Goal: Task Accomplishment & Management: Use online tool/utility

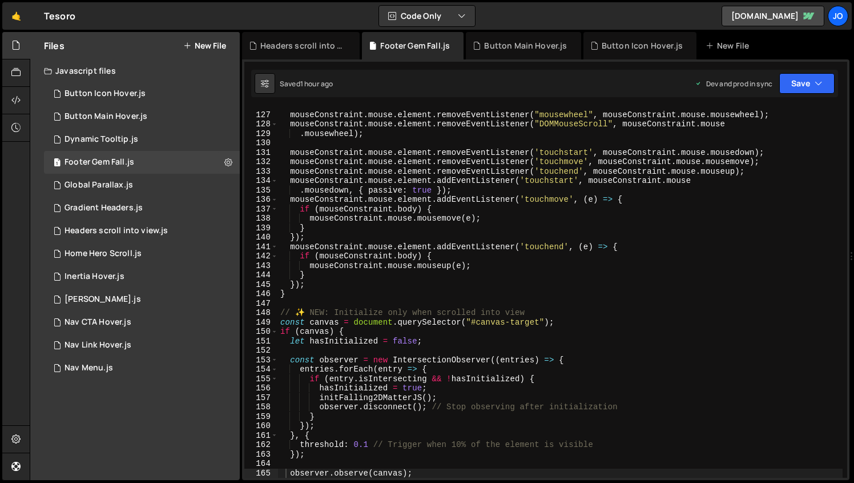
click at [319, 203] on div "mouseConstraint . mouse . element . removeEventListener ( "mousewheel" , mouseC…" at bounding box center [560, 295] width 565 height 389
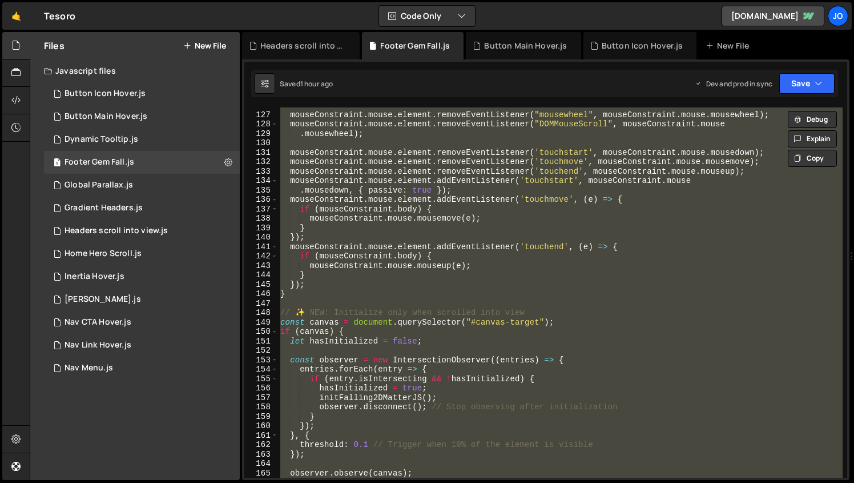
click at [358, 168] on div "mouseConstraint . mouse . element . removeEventListener ( "mousewheel" , mouseC…" at bounding box center [560, 292] width 565 height 370
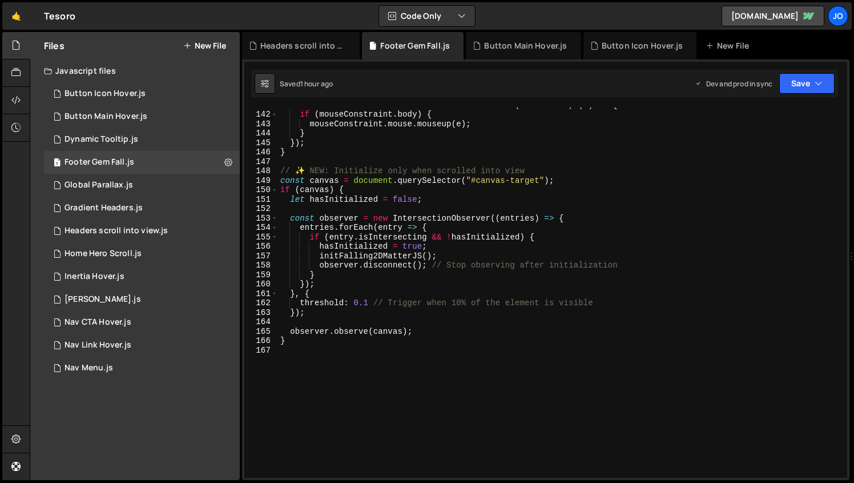
scroll to position [1431, 0]
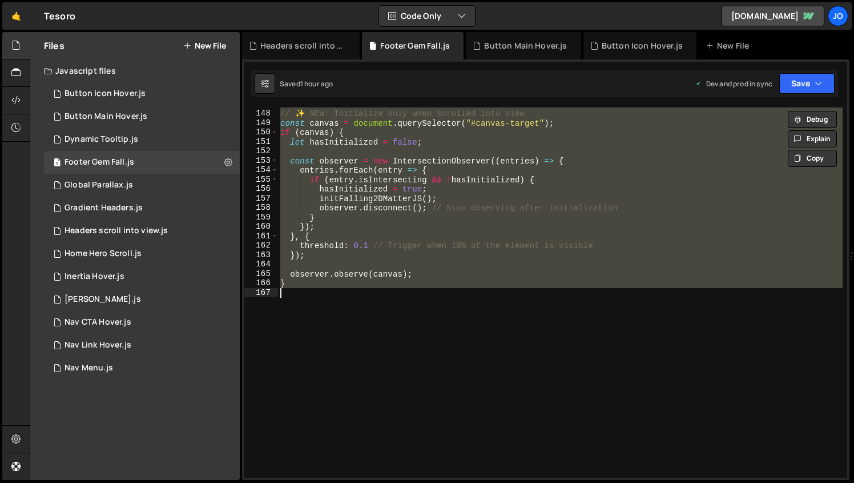
paste textarea
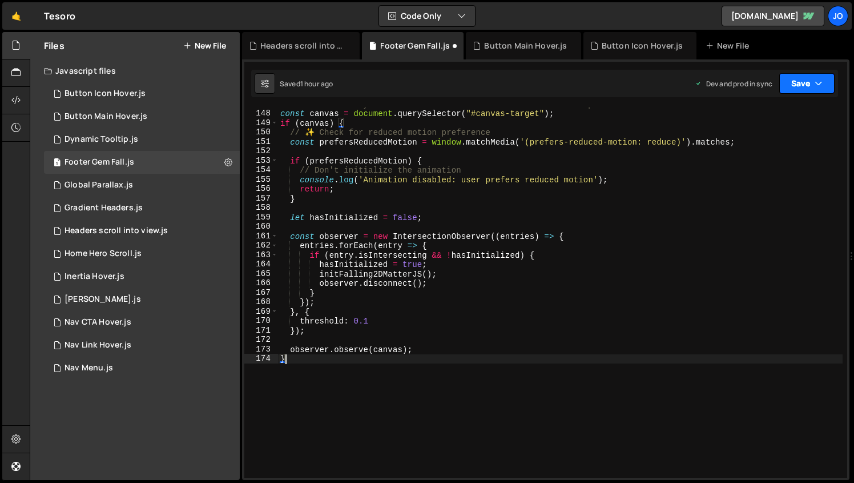
click at [808, 82] on button "Save" at bounding box center [807, 83] width 55 height 21
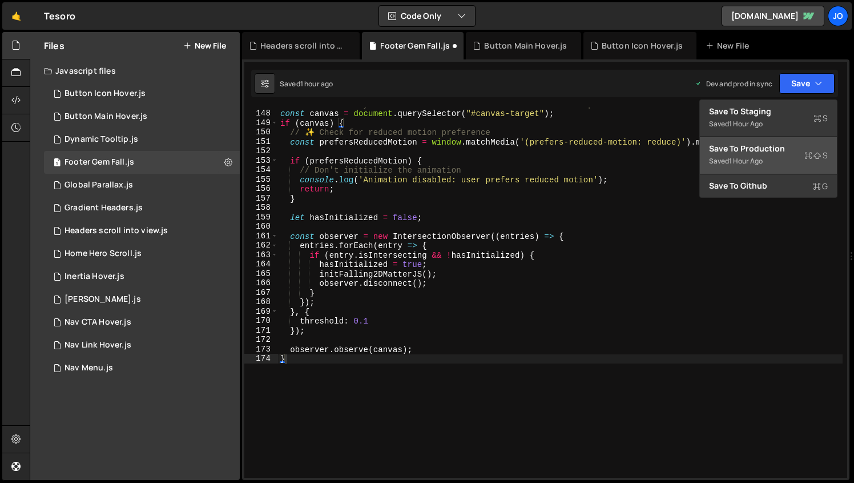
click at [753, 157] on div "1 hour ago" at bounding box center [746, 161] width 34 height 10
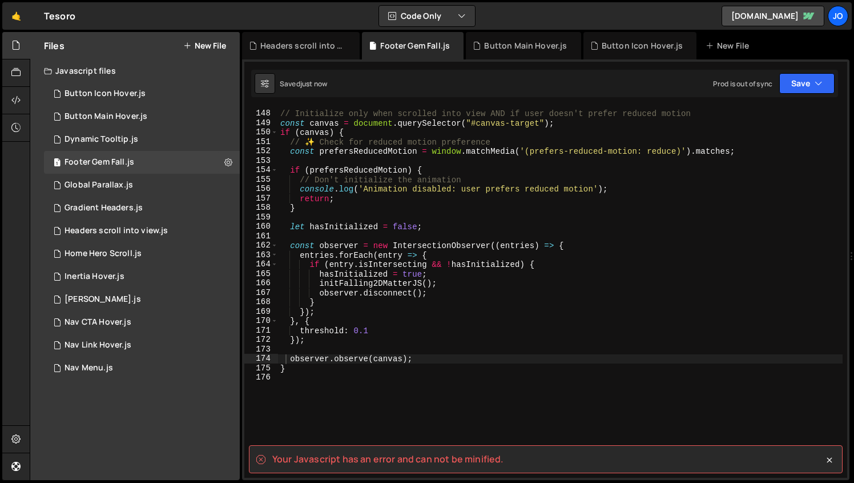
click at [464, 265] on div "// Initialize only when scrolled into view AND if user doesn't prefer reduced m…" at bounding box center [560, 293] width 565 height 389
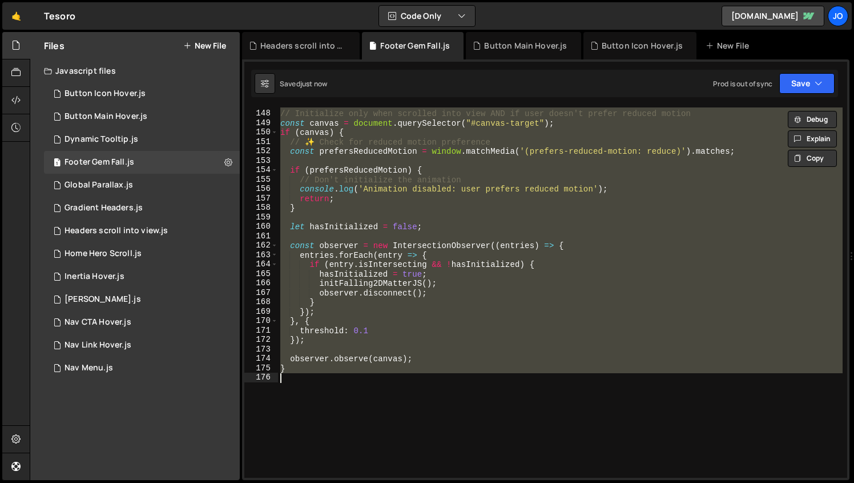
click at [441, 185] on div "// Initialize only when scrolled into view AND if user doesn't prefer reduced m…" at bounding box center [560, 293] width 565 height 389
paste textarea
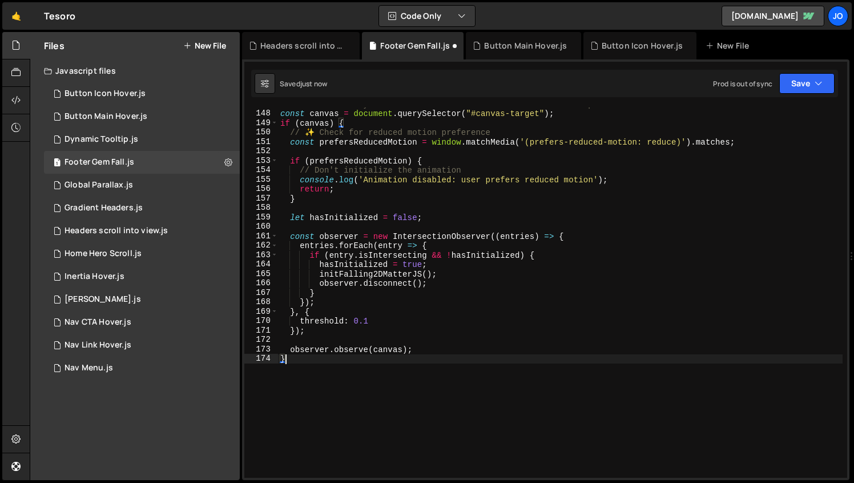
click at [320, 130] on div "// Initialize only when scrolled into view AND if user doesn't prefer reduced m…" at bounding box center [560, 293] width 565 height 389
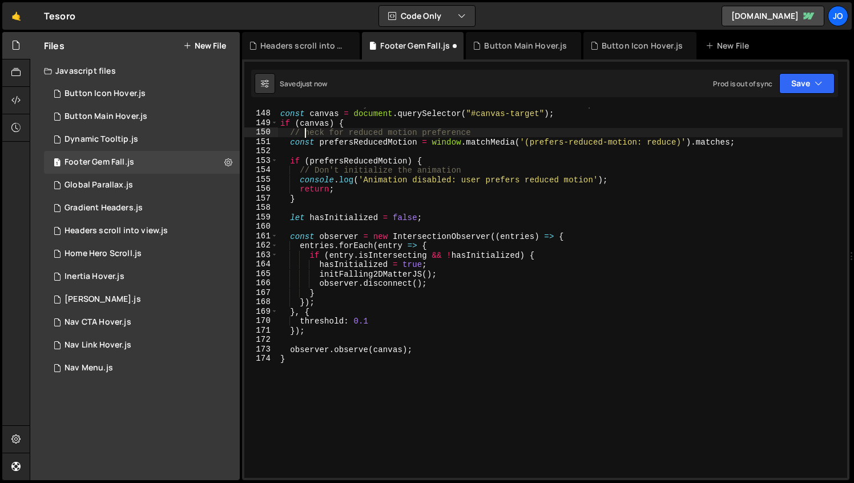
scroll to position [0, 2]
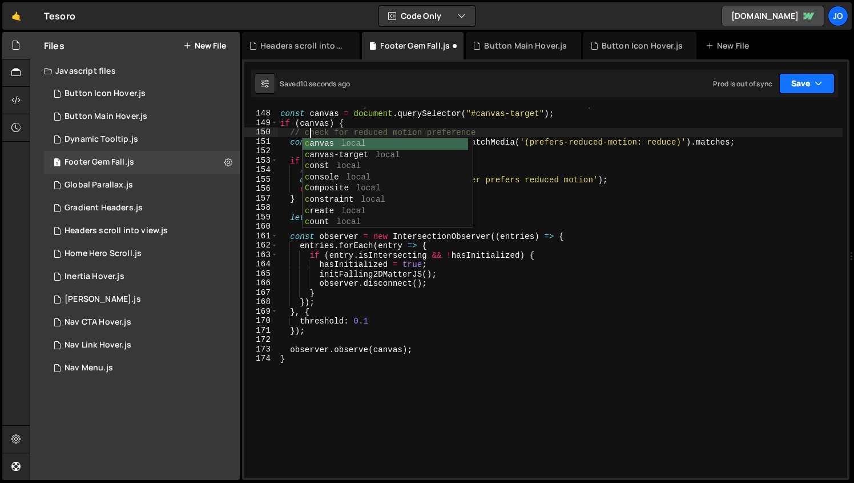
click at [786, 79] on button "Save" at bounding box center [807, 83] width 55 height 21
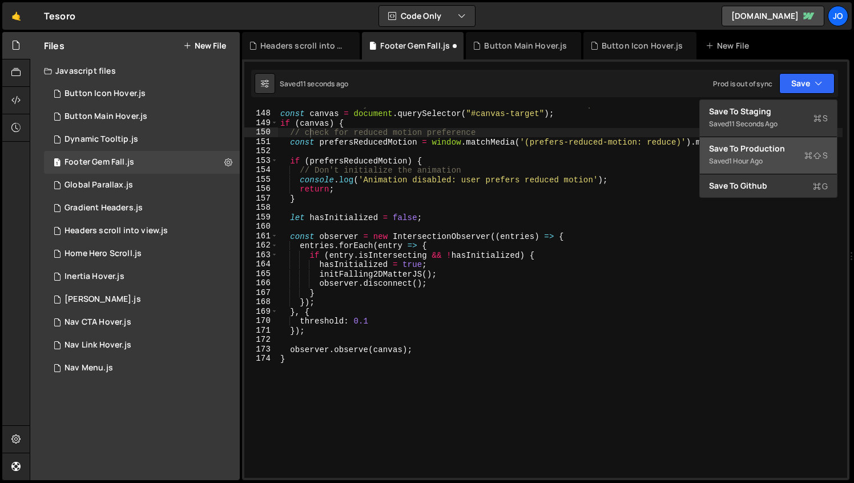
click at [757, 148] on div "Save to Production S" at bounding box center [768, 148] width 119 height 11
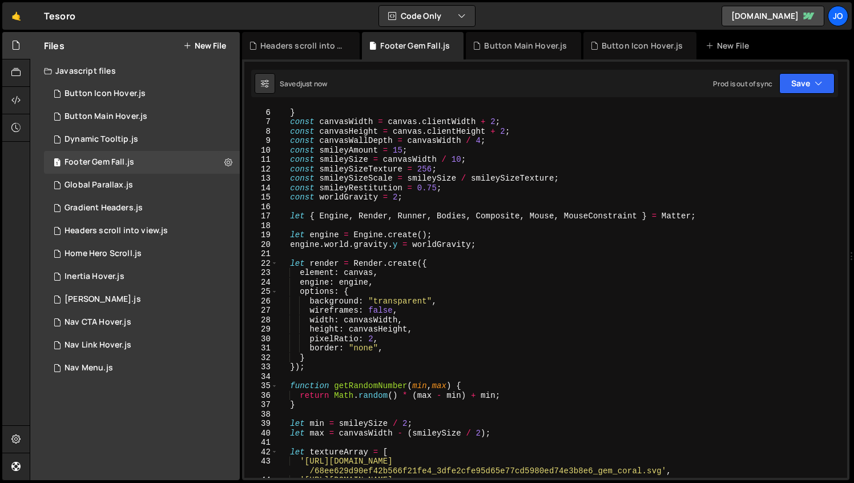
scroll to position [0, 0]
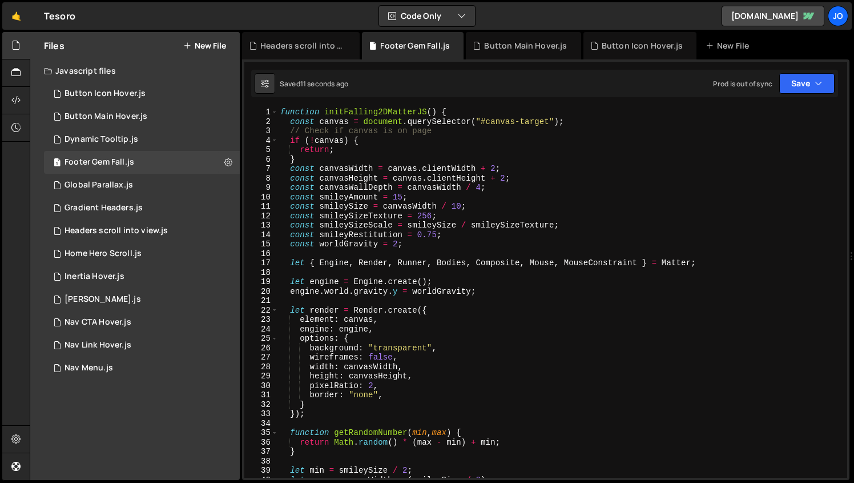
click at [474, 260] on div "function initFalling2DMatterJS ( ) { const canvas = document . querySelector ( …" at bounding box center [560, 301] width 565 height 389
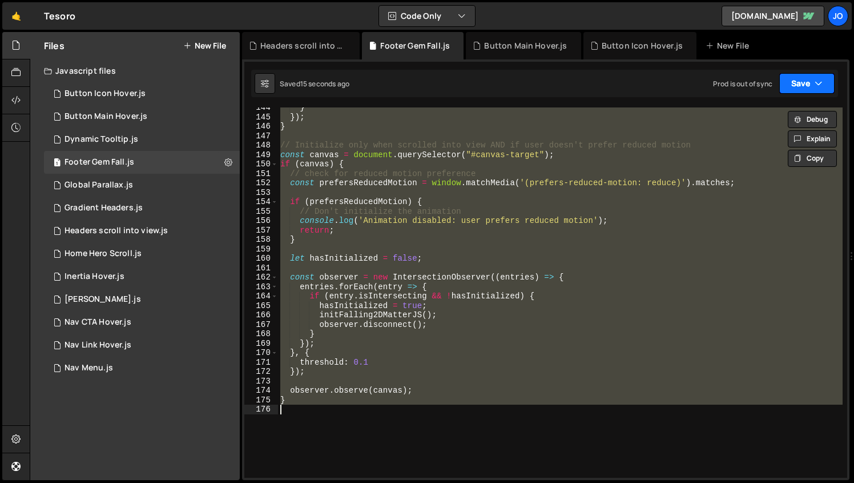
click at [812, 79] on button "Save" at bounding box center [807, 83] width 55 height 21
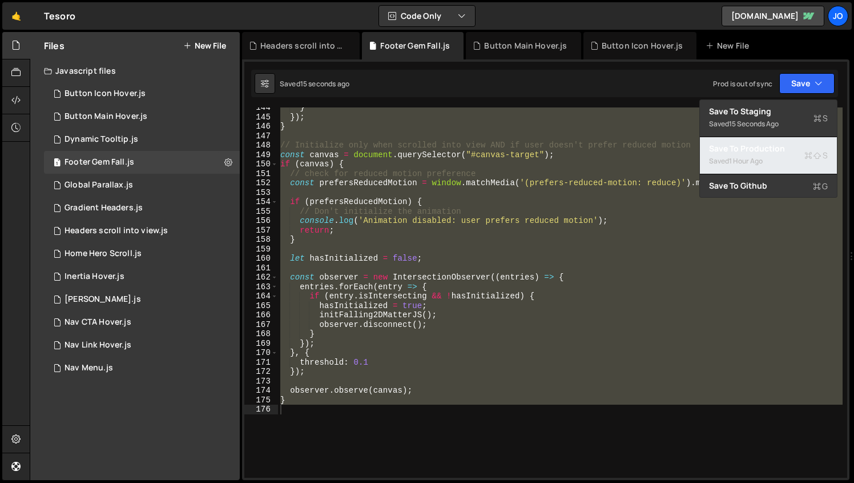
click at [776, 160] on div "Saved 1 hour ago" at bounding box center [768, 161] width 119 height 14
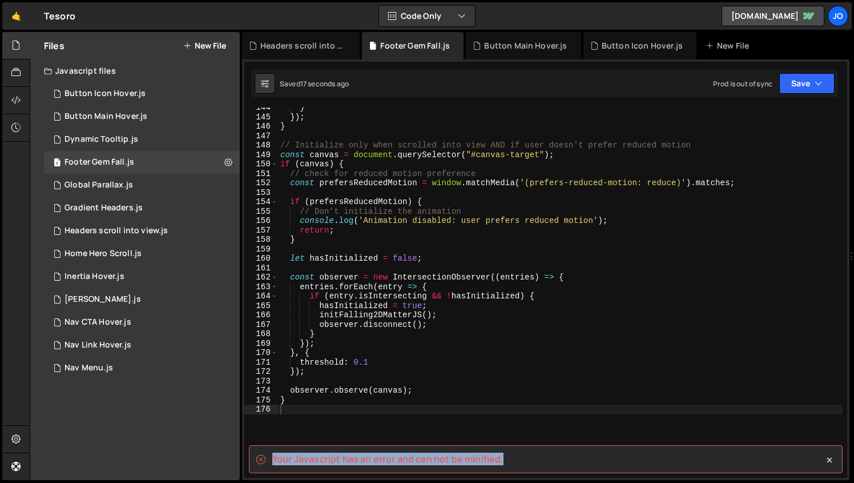
drag, startPoint x: 509, startPoint y: 457, endPoint x: 270, endPoint y: 462, distance: 239.3
click at [270, 462] on div "Your Javascript has an error and can not be minified." at bounding box center [546, 459] width 594 height 28
copy spa "Your Javascript has an error and can not be minified."
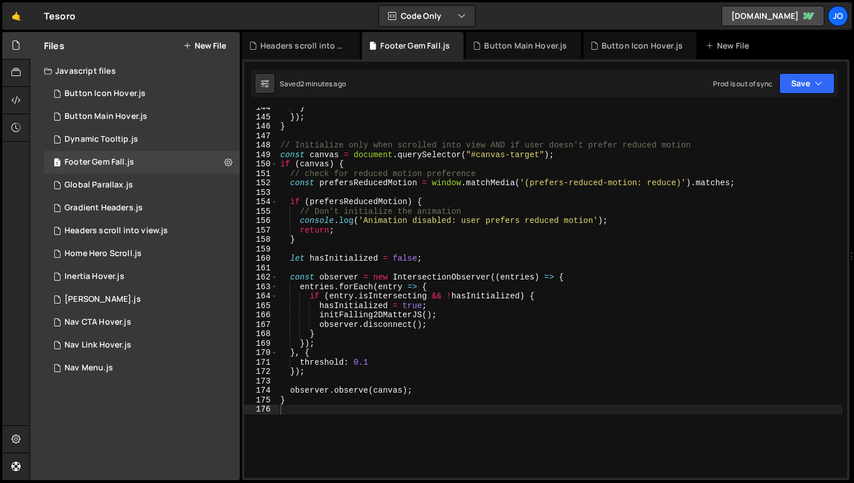
click at [362, 219] on div "} }) ; } // Initialize only when scrolled into view AND if user doesn't prefer …" at bounding box center [560, 297] width 565 height 389
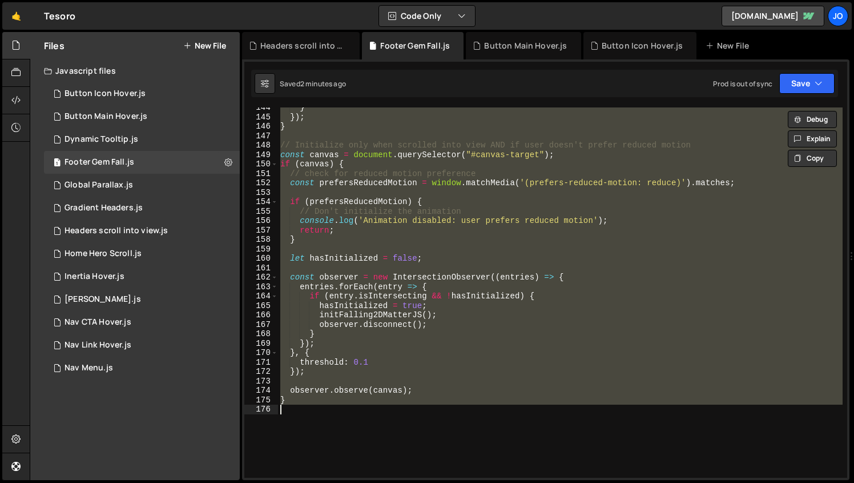
paste textarea
type textarea "}"
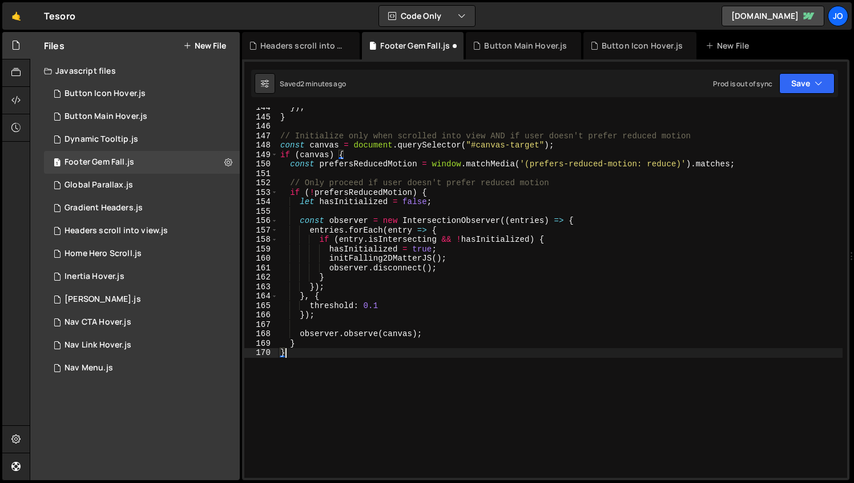
click at [792, 70] on div "Saved 2 minutes ago Prod is out of sync Upgrade to Edit Save Save to Staging S …" at bounding box center [544, 83] width 587 height 27
click at [790, 82] on button "Save" at bounding box center [807, 83] width 55 height 21
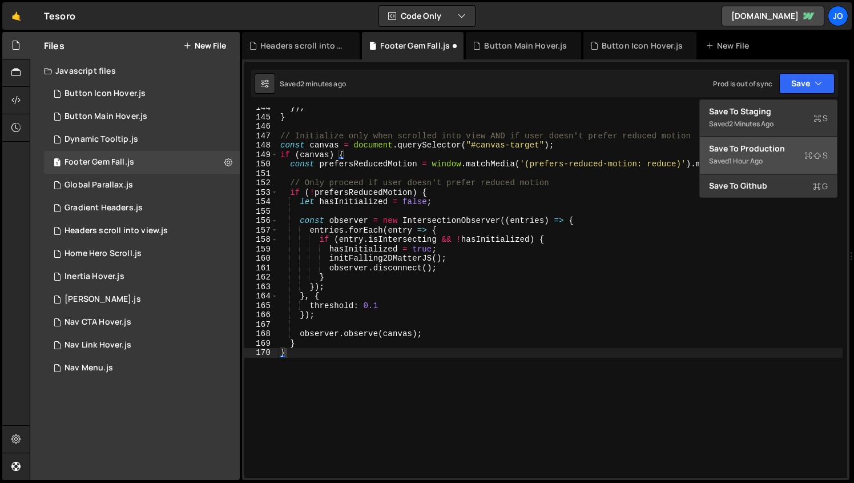
click at [762, 148] on div "Save to Production S" at bounding box center [768, 148] width 119 height 11
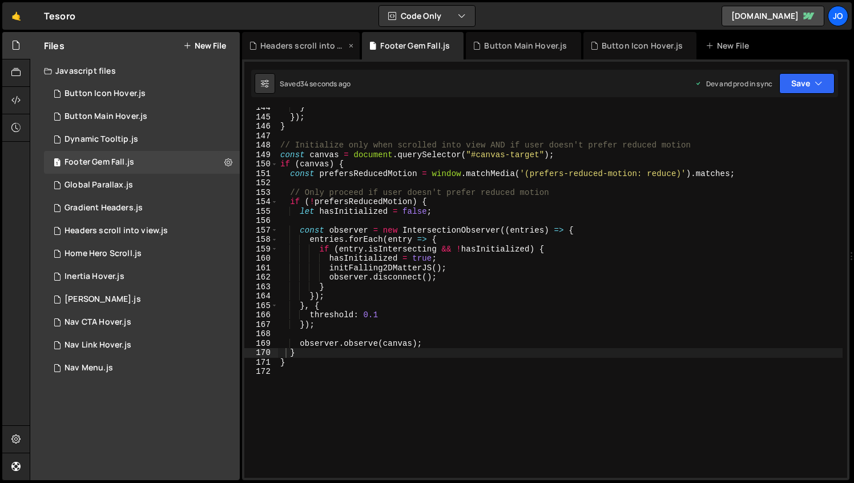
click at [306, 47] on div "Headers scroll into view.js" at bounding box center [303, 45] width 86 height 11
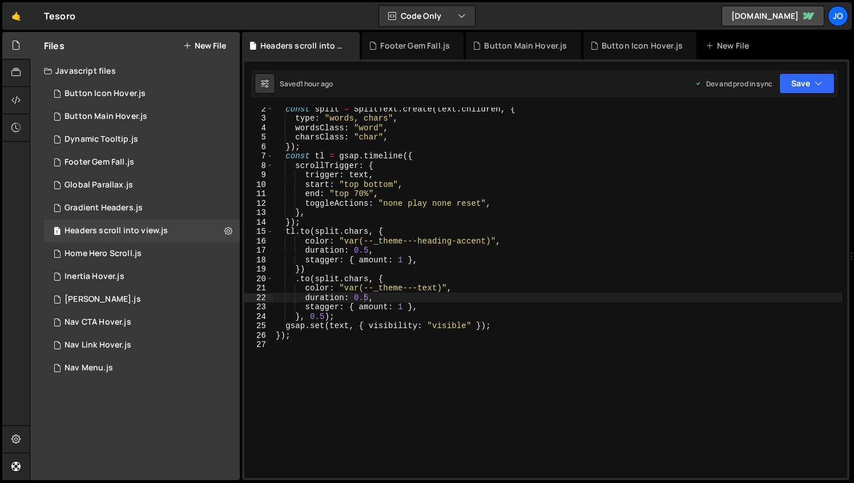
scroll to position [24, 0]
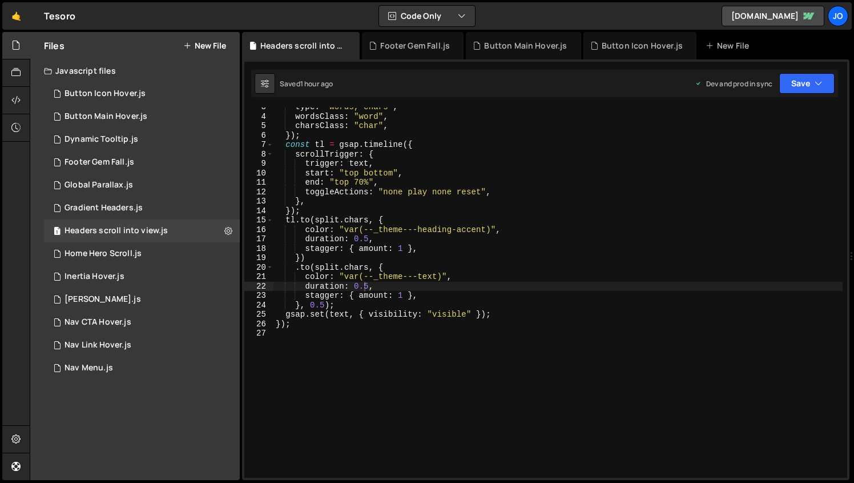
click at [368, 285] on div "type : "words, chars" , wordsClass : "word" , charsClass : "char" , }) ; const …" at bounding box center [558, 296] width 569 height 389
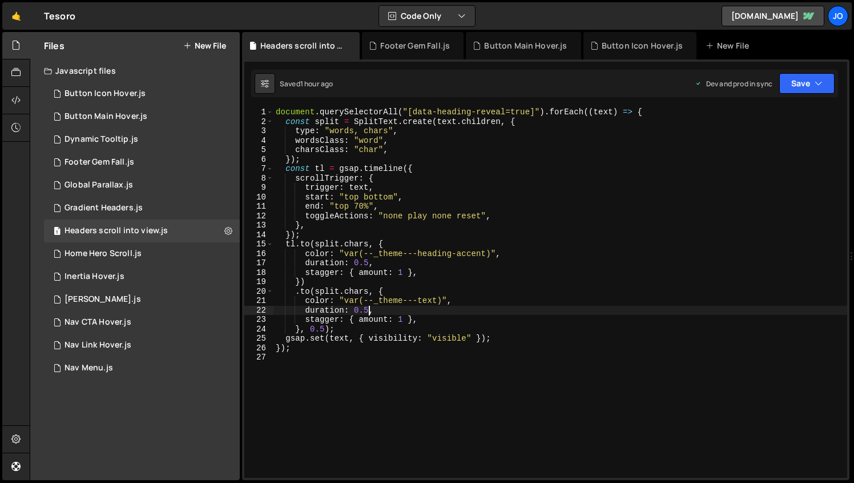
click at [369, 264] on div "document . querySelectorAll ( "[data-heading-reveal=true]" ) . forEach (( text …" at bounding box center [561, 301] width 574 height 389
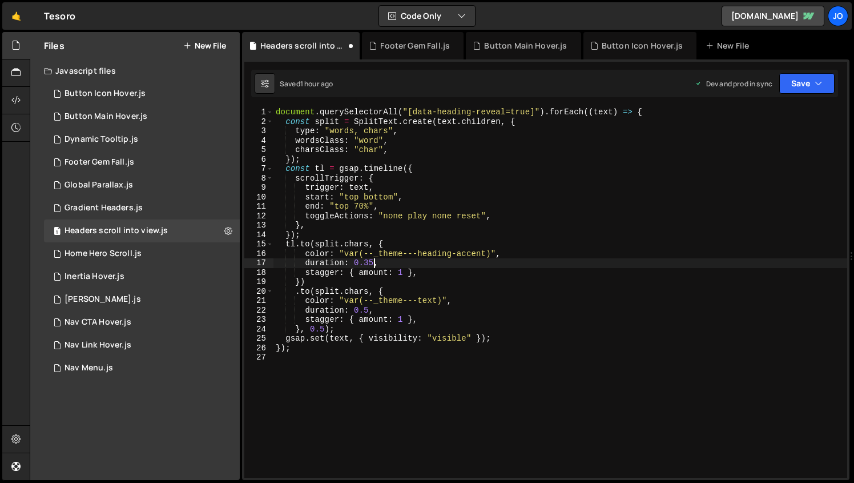
click at [368, 311] on div "document . querySelectorAll ( "[data-heading-reveal=true]" ) . forEach (( text …" at bounding box center [561, 301] width 574 height 389
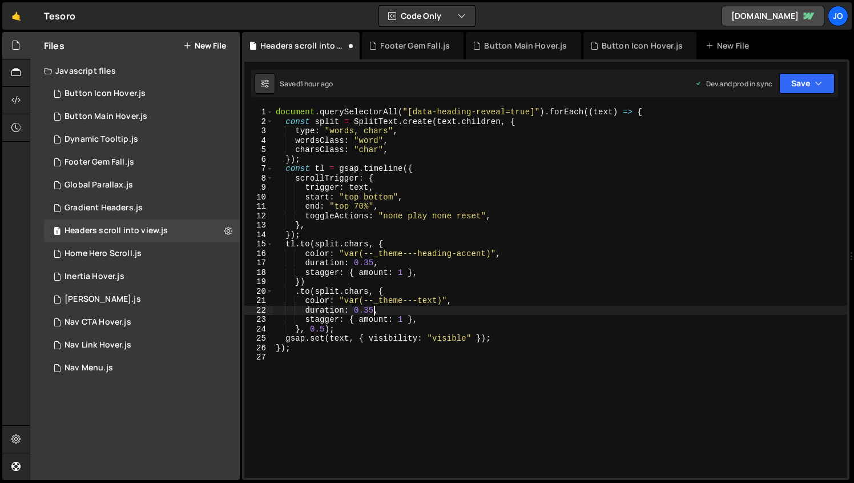
scroll to position [0, 6]
click at [800, 81] on button "Save" at bounding box center [807, 83] width 55 height 21
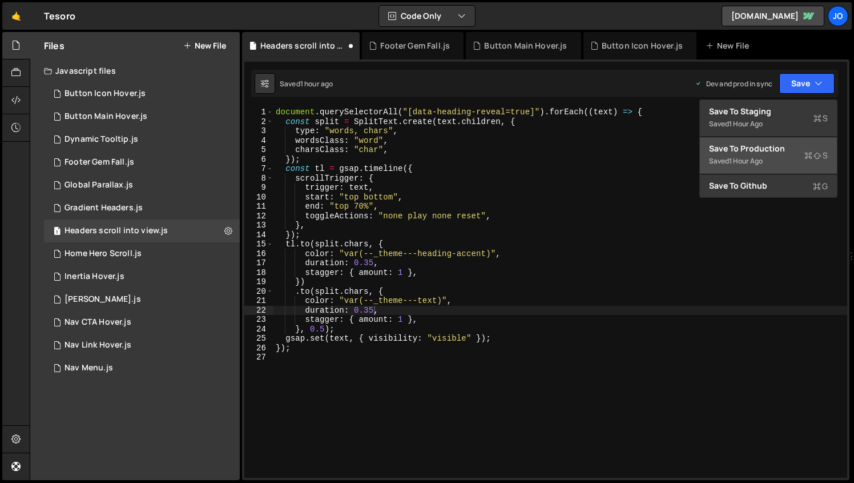
click at [767, 151] on div "Save to Production S" at bounding box center [768, 148] width 119 height 11
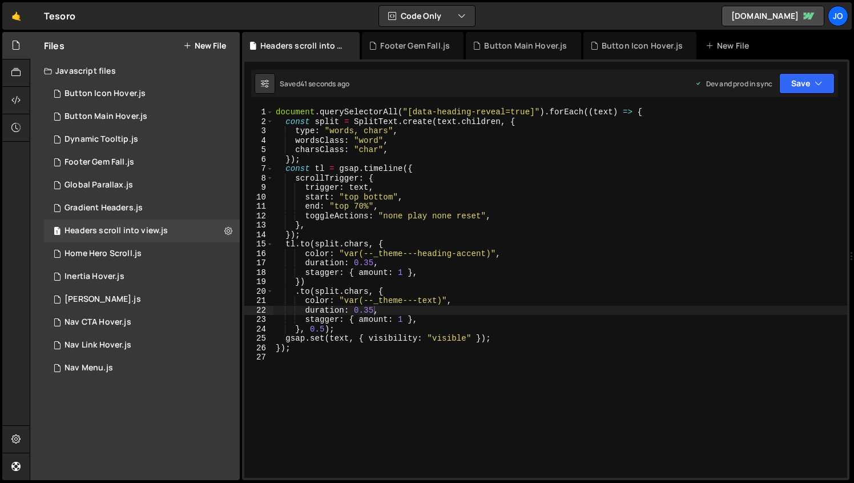
click at [372, 261] on div "document . querySelectorAll ( "[data-heading-reveal=true]" ) . forEach (( text …" at bounding box center [561, 301] width 574 height 389
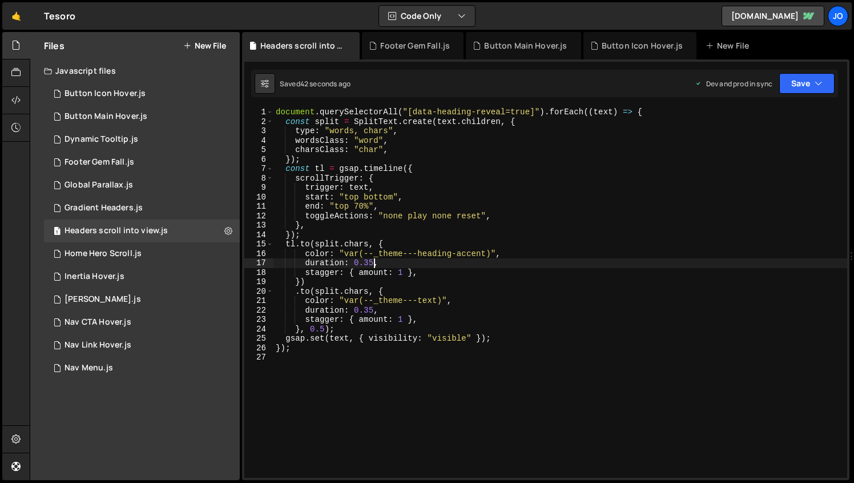
click at [324, 330] on div "document . querySelectorAll ( "[data-heading-reveal=true]" ) . forEach (( text …" at bounding box center [561, 301] width 574 height 389
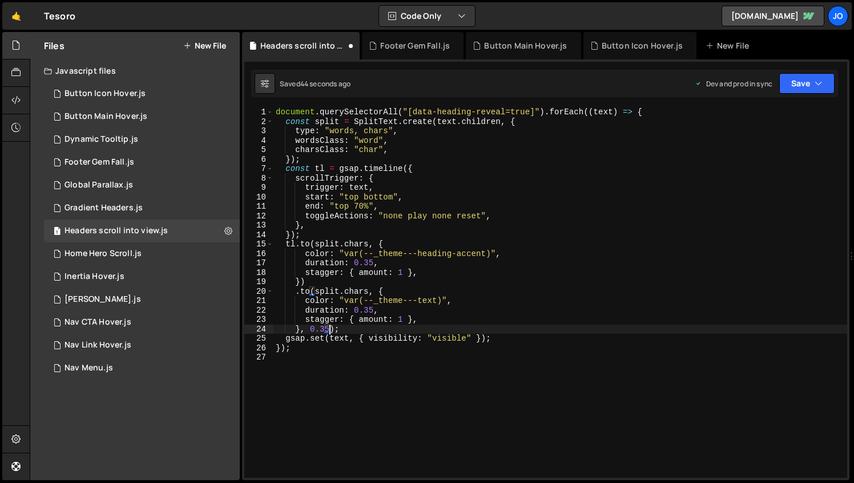
scroll to position [0, 3]
click at [792, 84] on button "Save" at bounding box center [807, 83] width 55 height 21
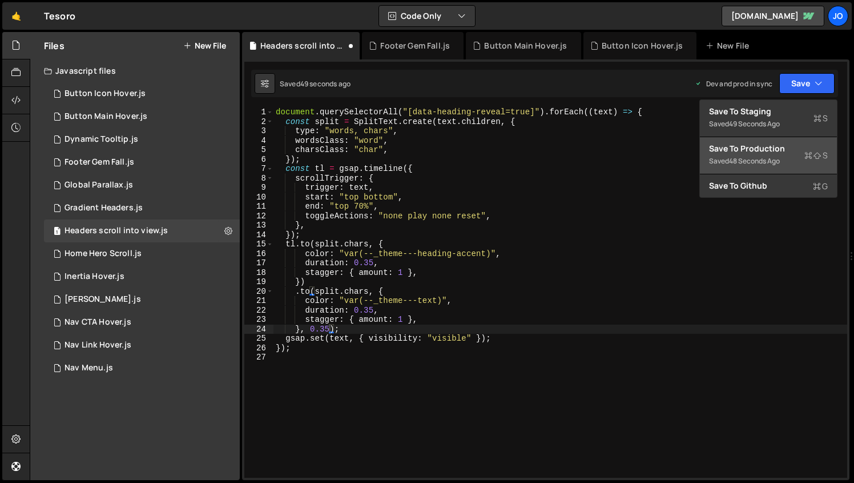
click at [766, 158] on div "48 seconds ago" at bounding box center [754, 161] width 51 height 10
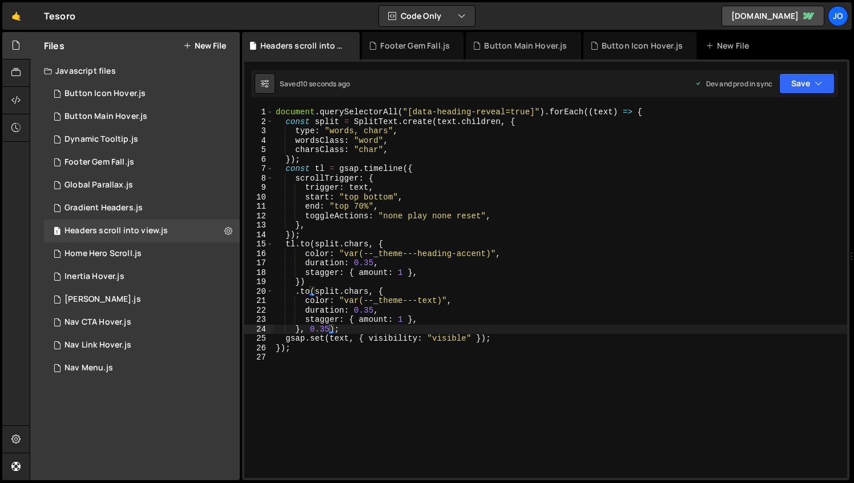
click at [401, 320] on div "document . querySelectorAll ( "[data-heading-reveal=true]" ) . forEach (( text …" at bounding box center [561, 301] width 574 height 389
click at [401, 272] on div "document . querySelectorAll ( "[data-heading-reveal=true]" ) . forEach (( text …" at bounding box center [561, 301] width 574 height 389
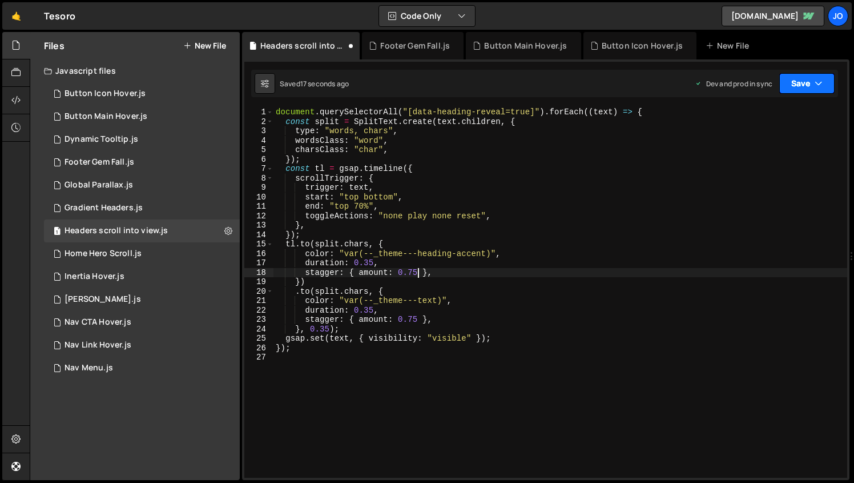
click at [814, 80] on button "Save" at bounding box center [807, 83] width 55 height 21
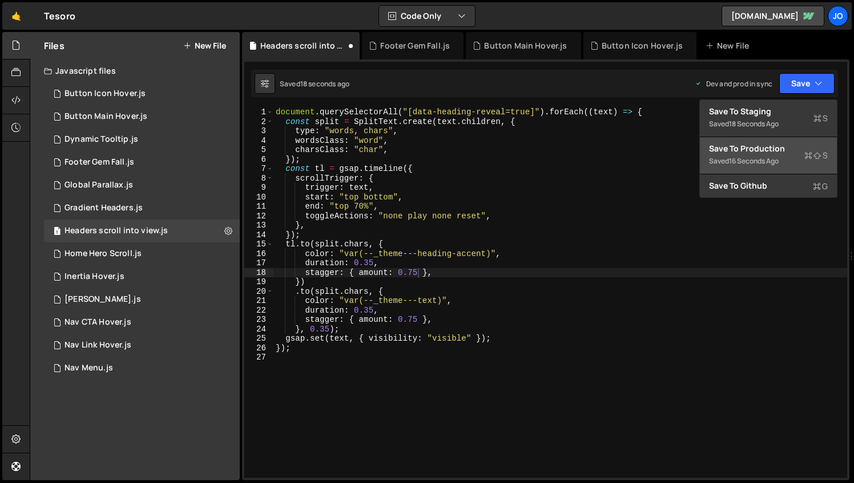
click at [772, 146] on div "Save to Production S" at bounding box center [768, 148] width 119 height 11
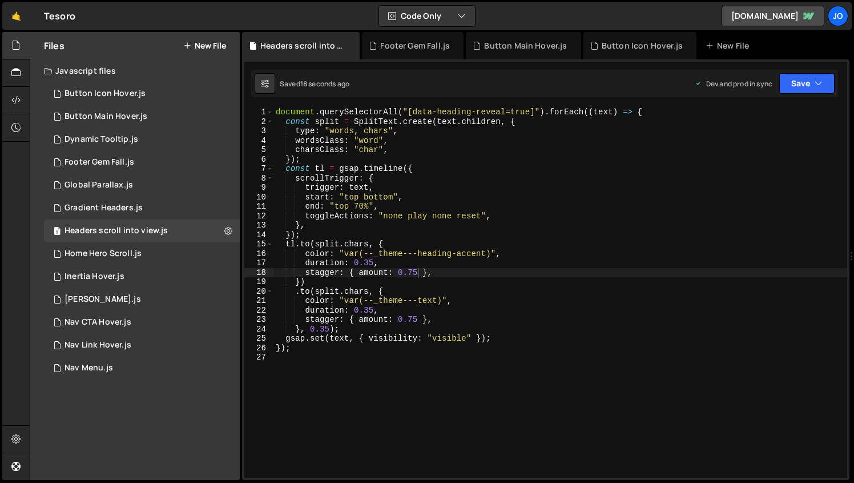
click at [373, 259] on div "document . querySelectorAll ( "[data-heading-reveal=true]" ) . forEach (( text …" at bounding box center [561, 301] width 574 height 389
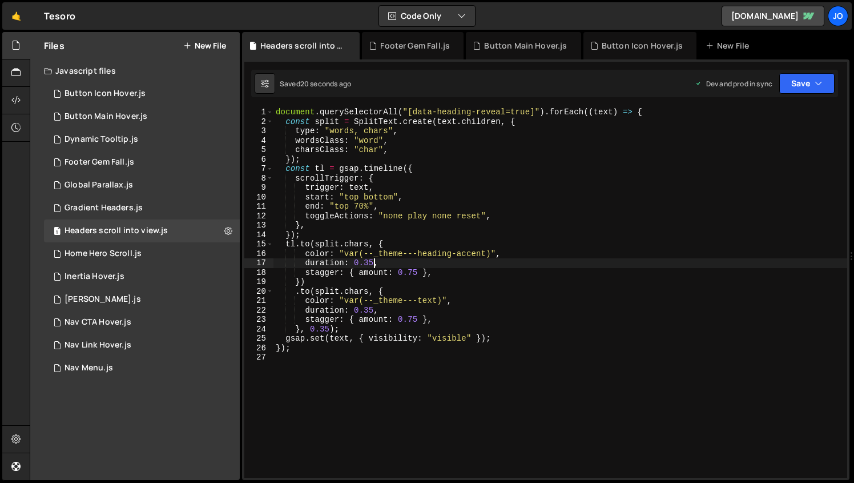
click at [415, 272] on div "document . querySelectorAll ( "[data-heading-reveal=true]" ) . forEach (( text …" at bounding box center [561, 301] width 574 height 389
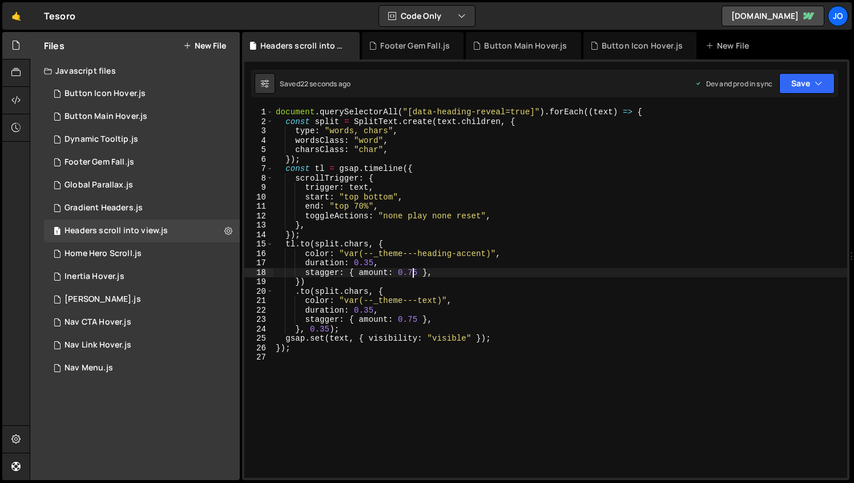
click at [372, 260] on div "document . querySelectorAll ( "[data-heading-reveal=true]" ) . forEach (( text …" at bounding box center [561, 301] width 574 height 389
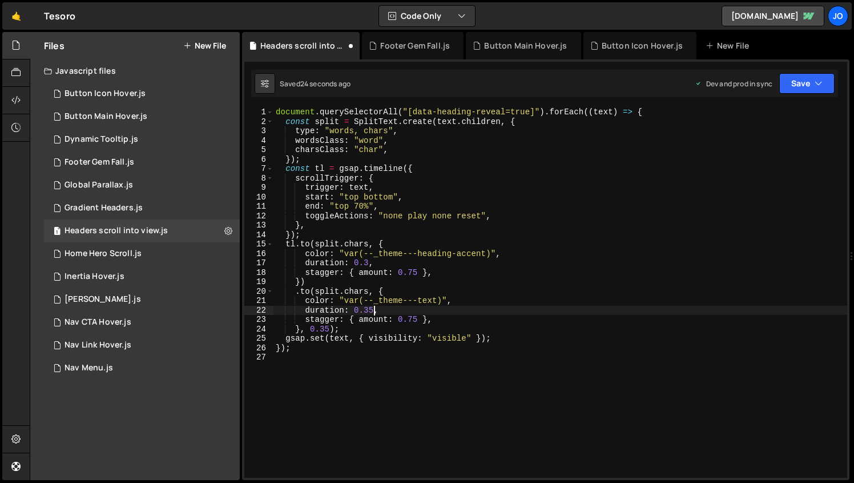
click at [372, 309] on div "document . querySelectorAll ( "[data-heading-reveal=true]" ) . forEach (( text …" at bounding box center [561, 301] width 574 height 389
click at [330, 327] on div "document . querySelectorAll ( "[data-heading-reveal=true]" ) . forEach (( text …" at bounding box center [561, 301] width 574 height 389
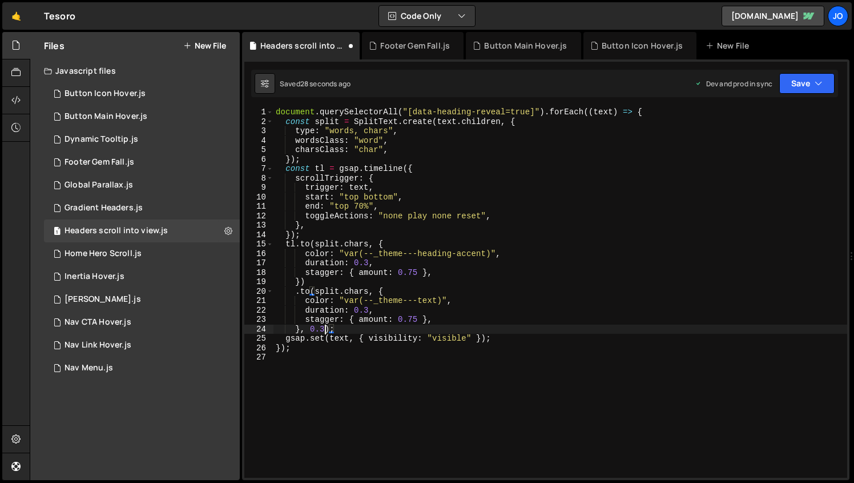
scroll to position [0, 3]
click at [797, 76] on button "Save" at bounding box center [807, 83] width 55 height 21
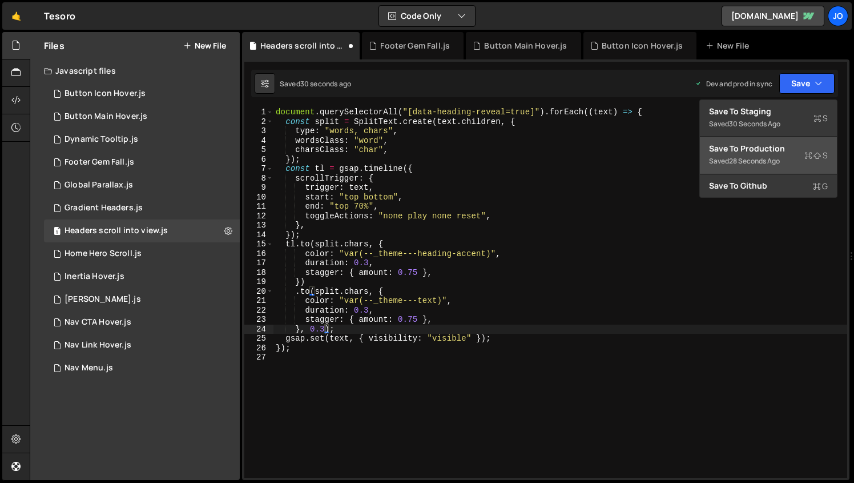
click at [760, 154] on div "Save to Production S" at bounding box center [768, 148] width 119 height 11
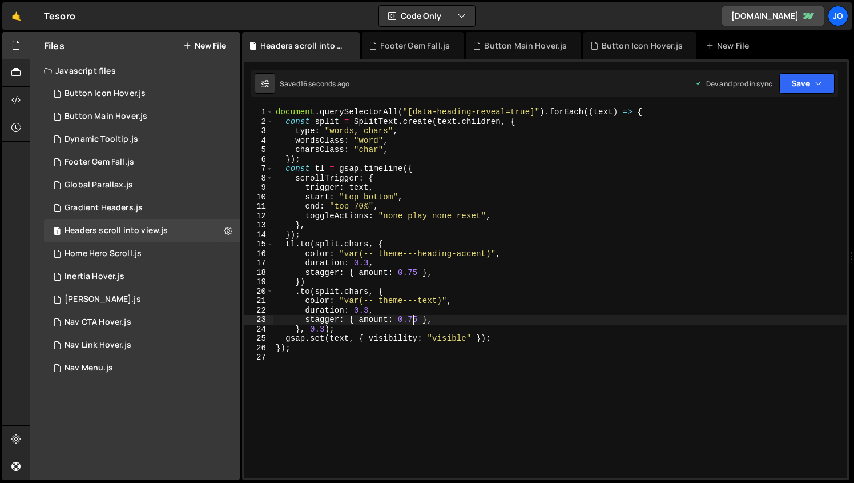
click at [413, 316] on div "document . querySelectorAll ( "[data-heading-reveal=true]" ) . forEach (( text …" at bounding box center [561, 301] width 574 height 389
click at [413, 271] on div "document . querySelectorAll ( "[data-heading-reveal=true]" ) . forEach (( text …" at bounding box center [561, 301] width 574 height 389
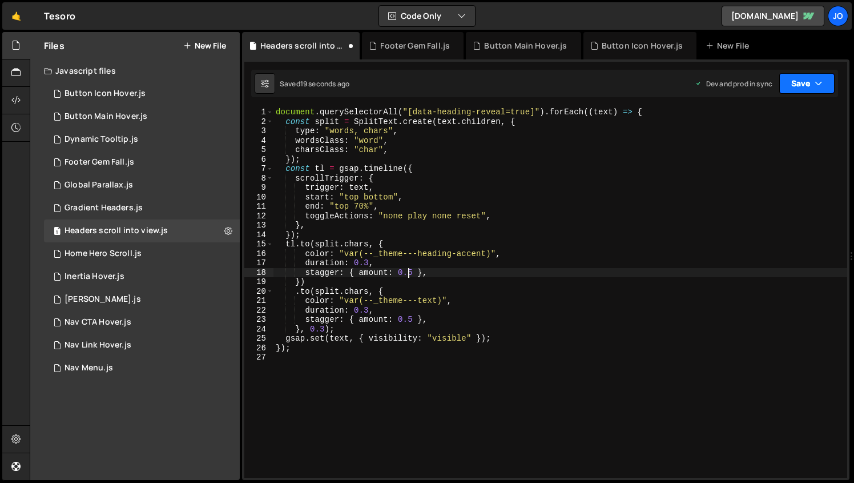
click at [809, 75] on button "Save" at bounding box center [807, 83] width 55 height 21
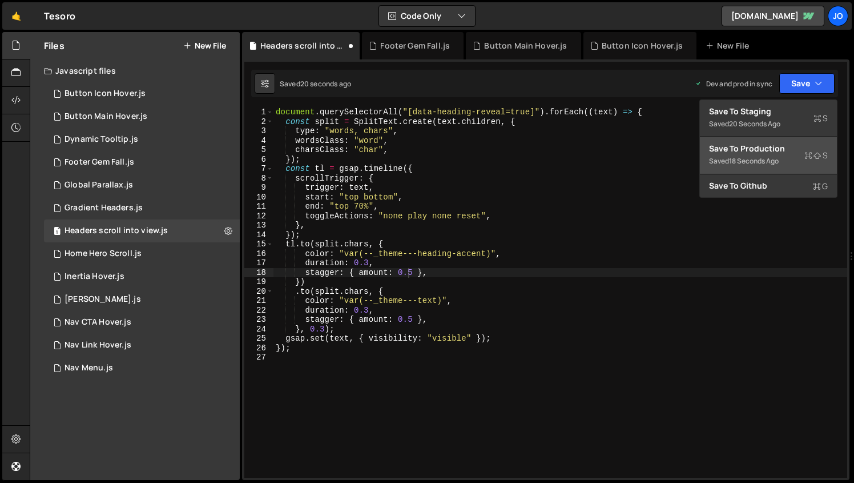
click at [764, 168] on button "Save to Production S Saved 18 seconds ago" at bounding box center [768, 155] width 137 height 37
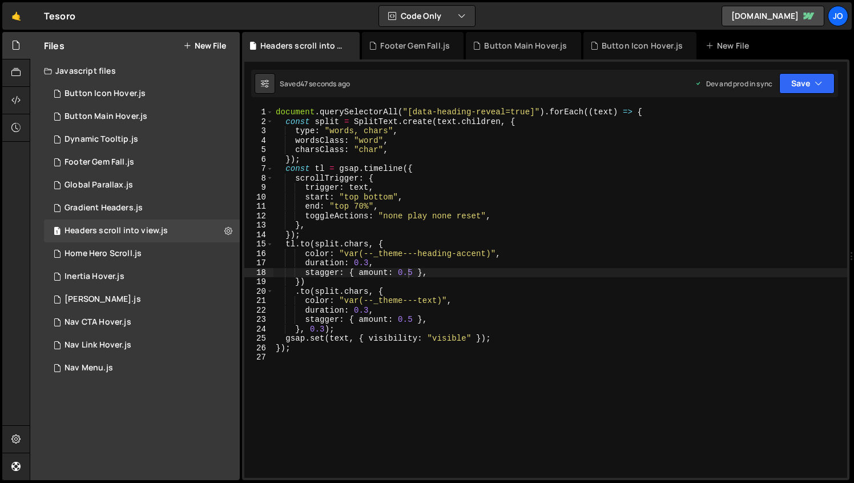
click at [363, 171] on div "document . querySelectorAll ( "[data-heading-reveal=true]" ) . forEach (( text …" at bounding box center [561, 301] width 574 height 389
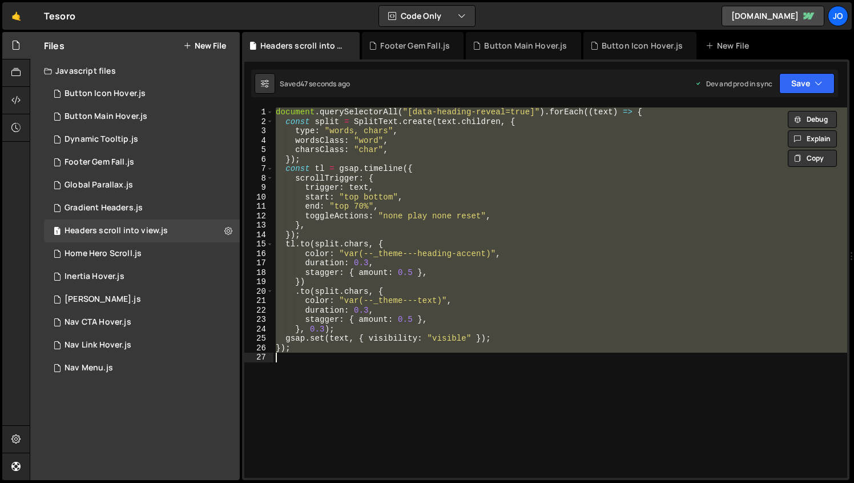
scroll to position [0, 1]
paste textarea
type textarea "});"
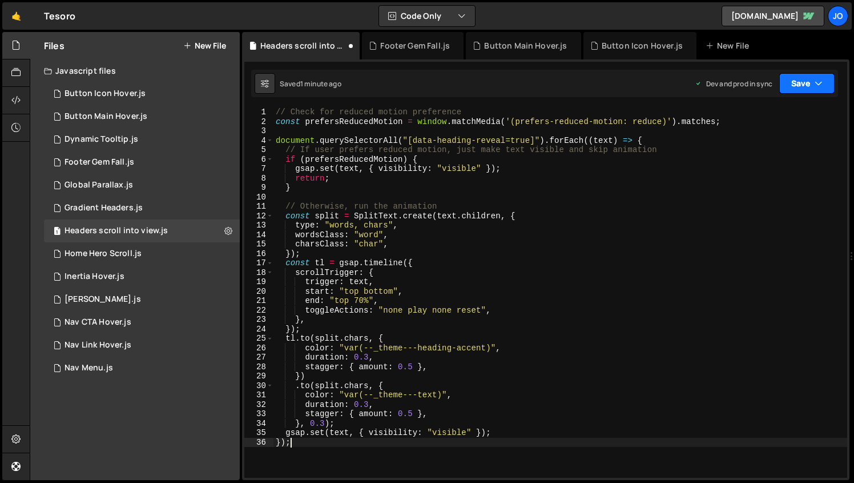
click at [814, 88] on button "Save" at bounding box center [807, 83] width 55 height 21
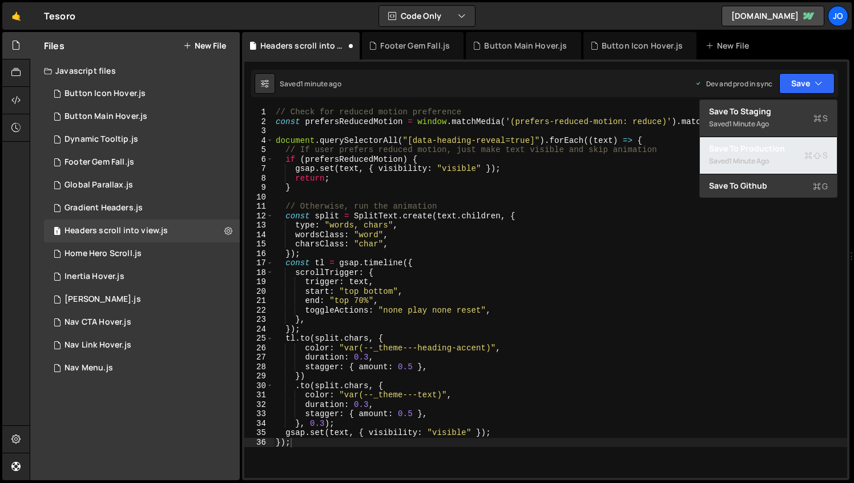
click at [752, 155] on div "Saved 1 minute ago" at bounding box center [768, 161] width 119 height 14
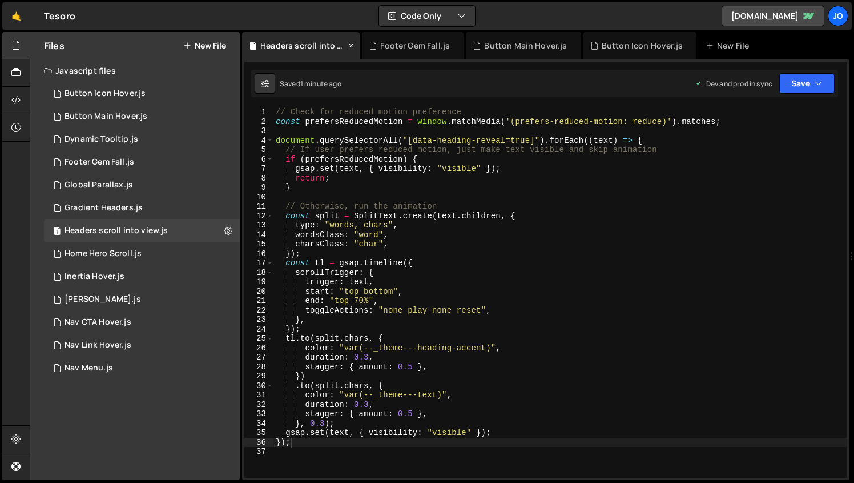
click at [350, 41] on icon at bounding box center [351, 45] width 8 height 11
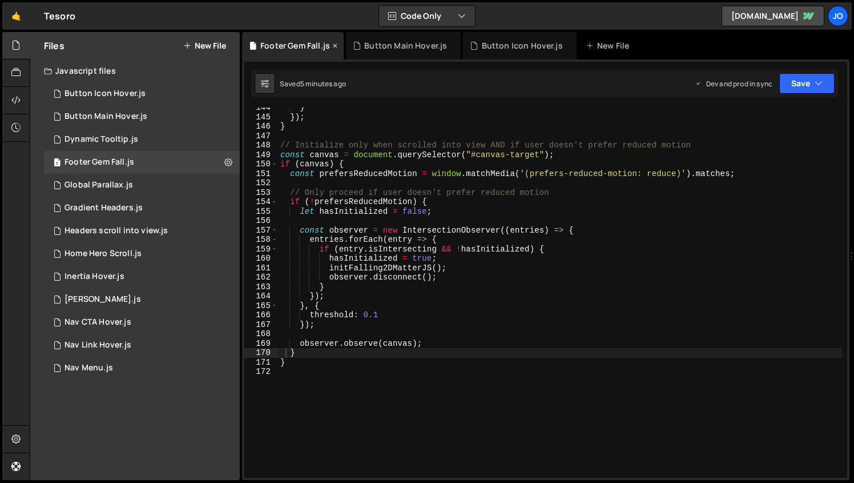
click at [331, 44] on icon at bounding box center [335, 45] width 8 height 11
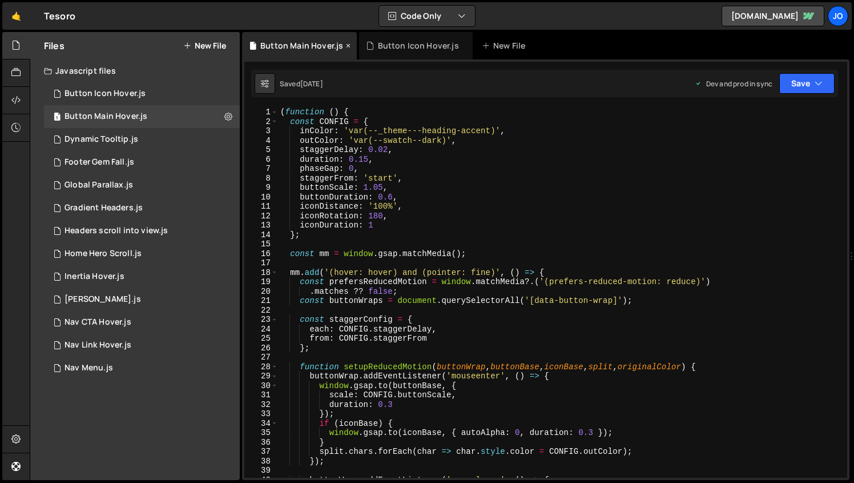
click at [345, 45] on icon at bounding box center [348, 45] width 8 height 11
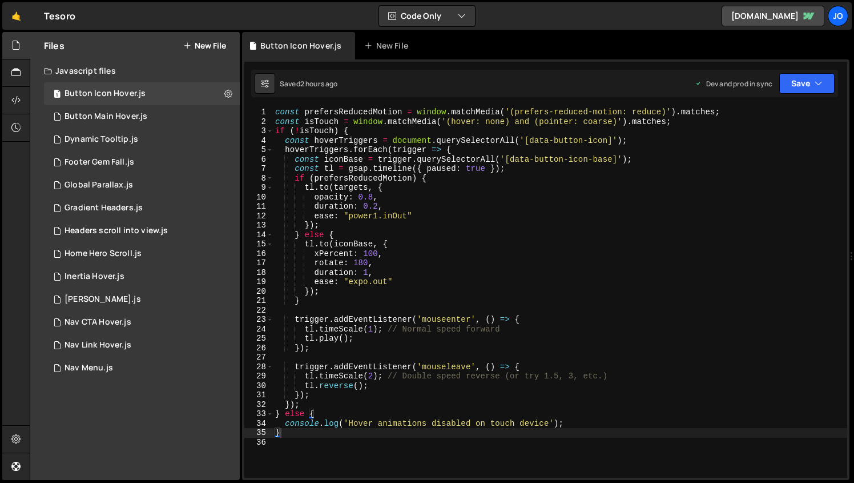
click at [0, 0] on icon at bounding box center [0, 0] width 0 height 0
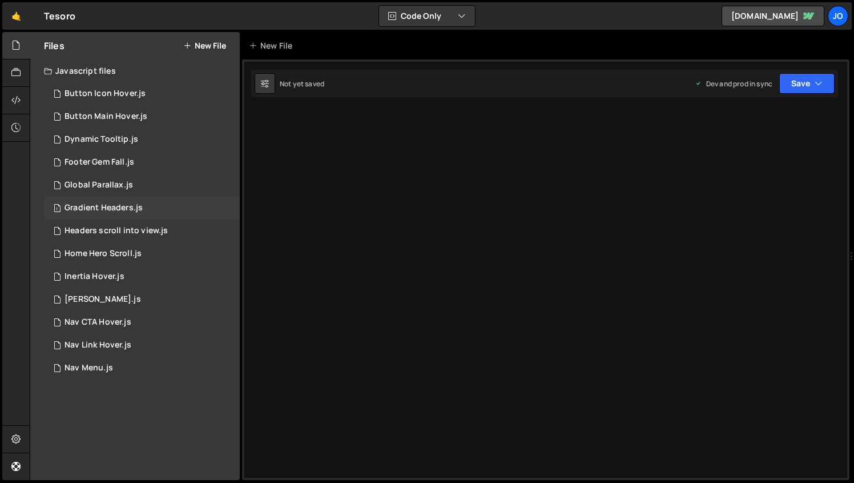
click at [98, 210] on div "Gradient Headers.js" at bounding box center [104, 208] width 78 height 10
